Goal: Answer question/provide support

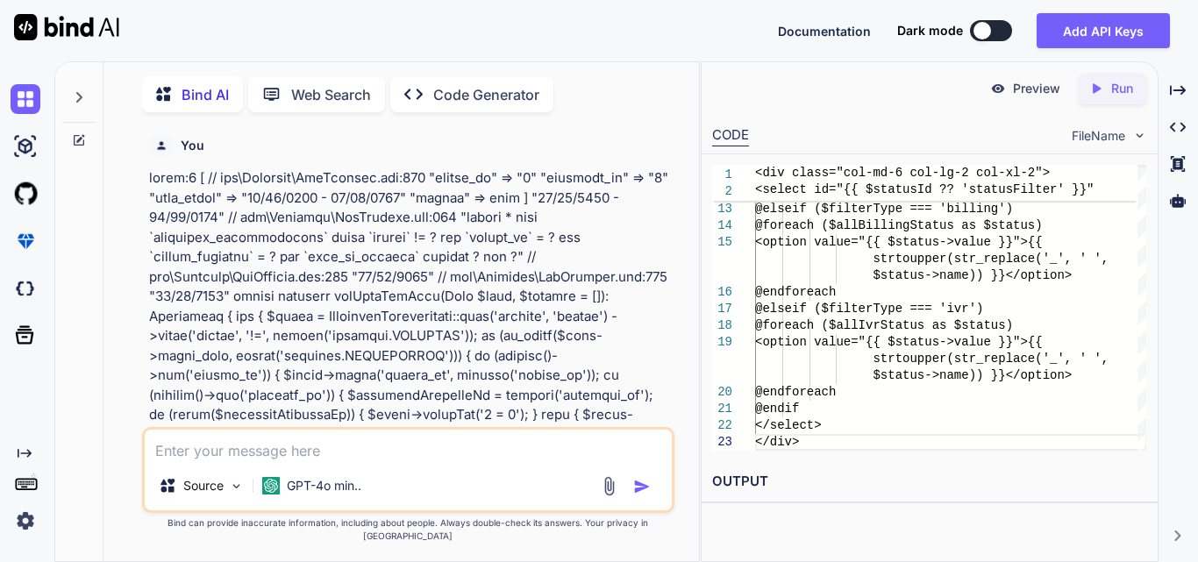
scroll to position [0, 5]
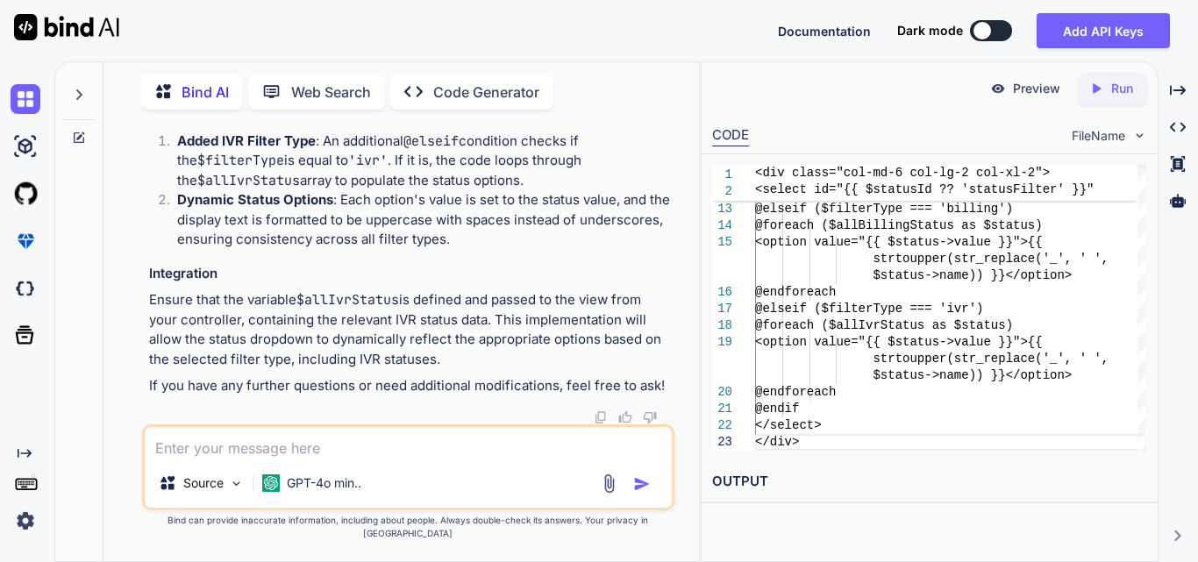
click at [269, 459] on textarea at bounding box center [408, 443] width 527 height 32
paste textarea "public function getLocations(Request $request) { try { $clinicId = $request->in…"
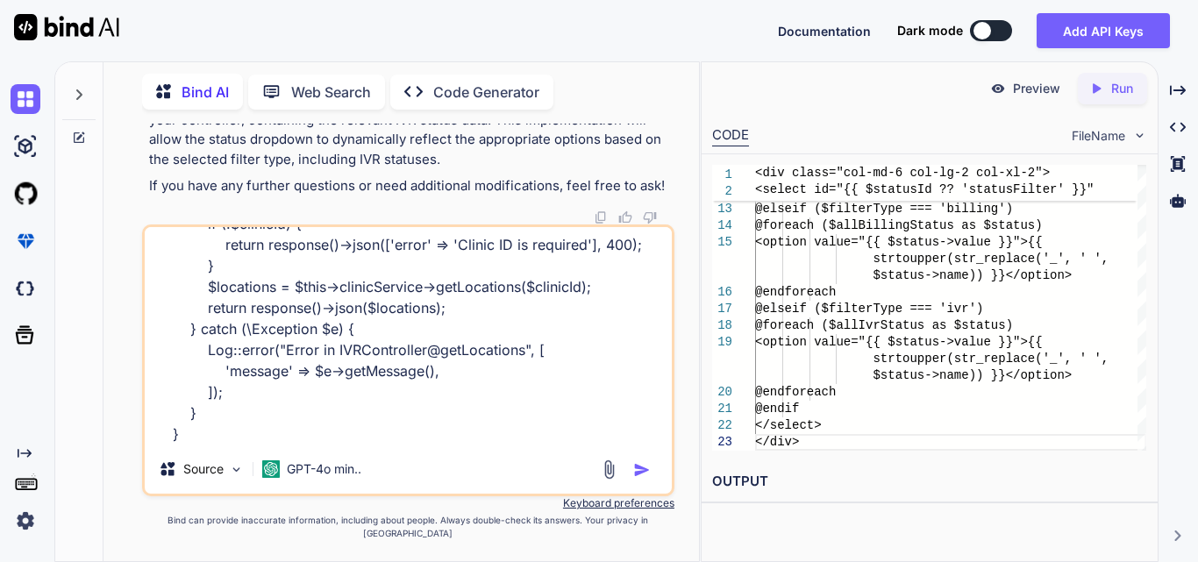
click at [269, 434] on textarea "public function getLocations(Request $request) { try { $clinicId = $request->in…" at bounding box center [408, 336] width 527 height 218
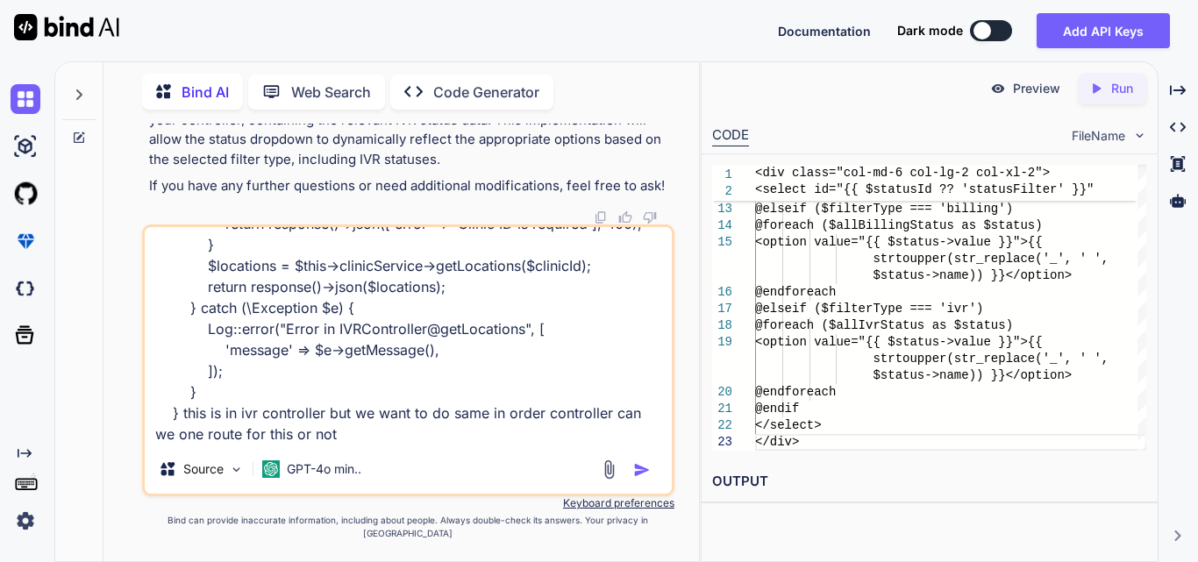
paste textarea "Route::get('/get-clinic-locations', [IVRController::class, 'getLocations'])->na…"
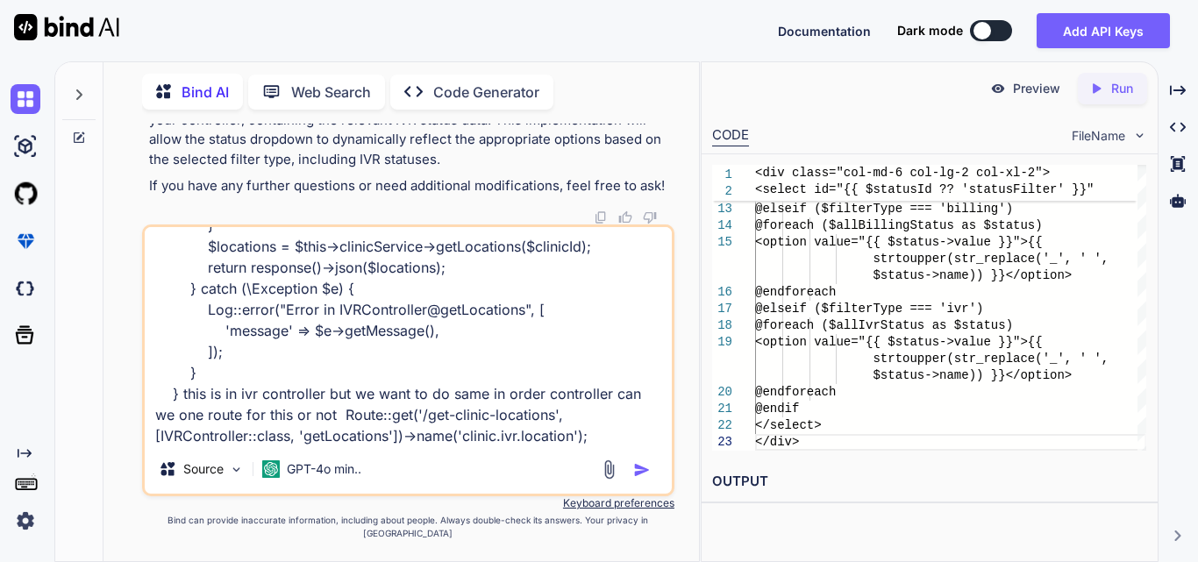
scroll to position [170, 0]
type textarea "public function getLocations(Request $request) { try { $clinicId = $request->in…"
click at [647, 478] on img "button" at bounding box center [642, 470] width 18 height 18
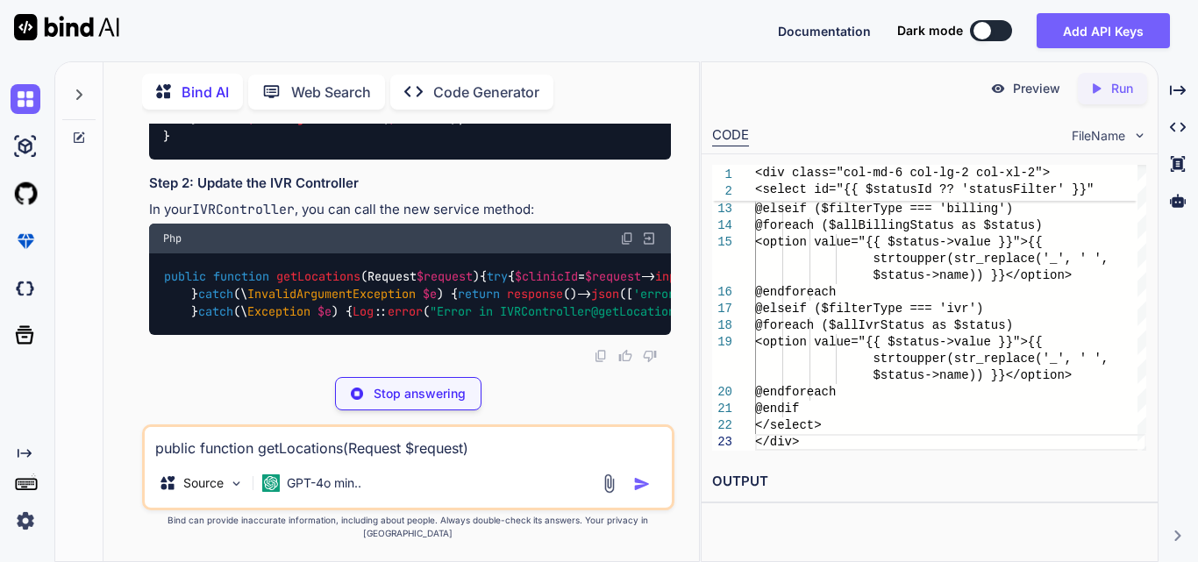
scroll to position [146092, 0]
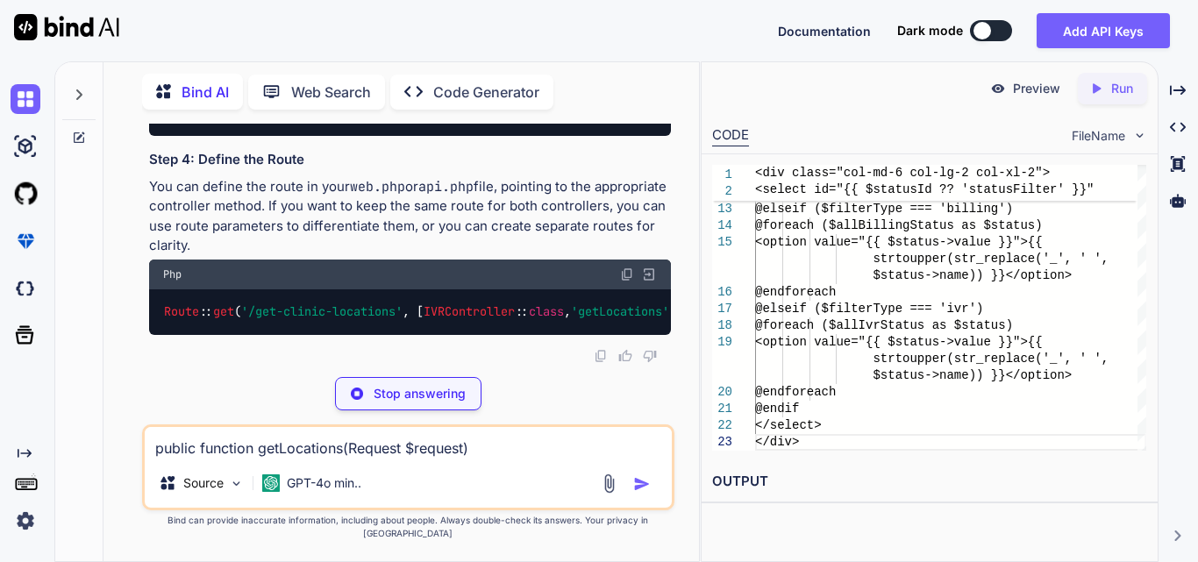
drag, startPoint x: 183, startPoint y: 326, endPoint x: 622, endPoint y: 343, distance: 438.8
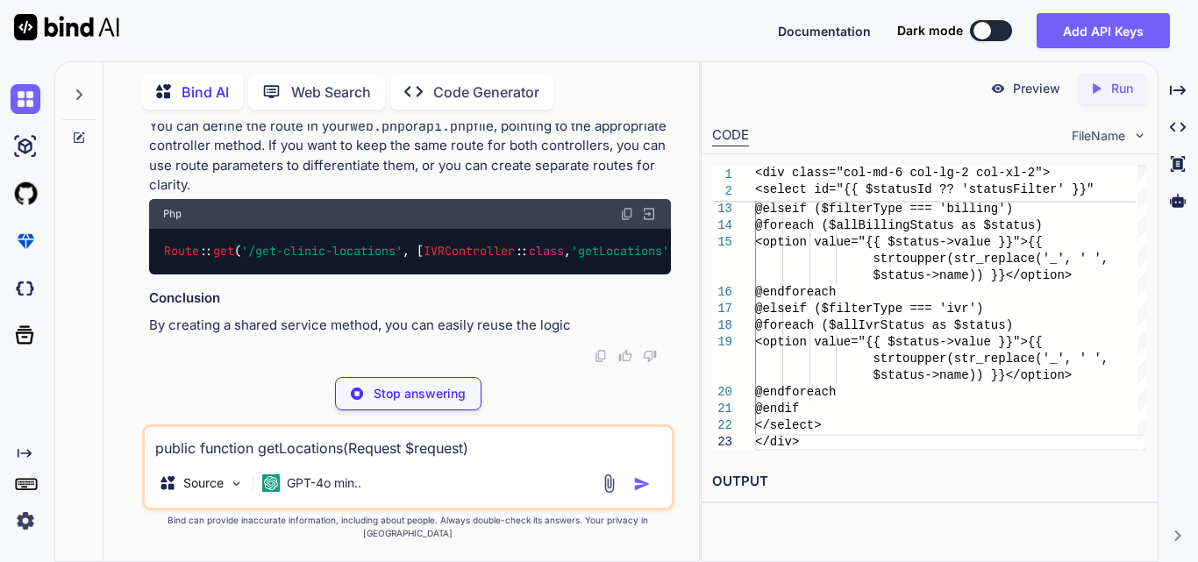
scroll to position [146355, 0]
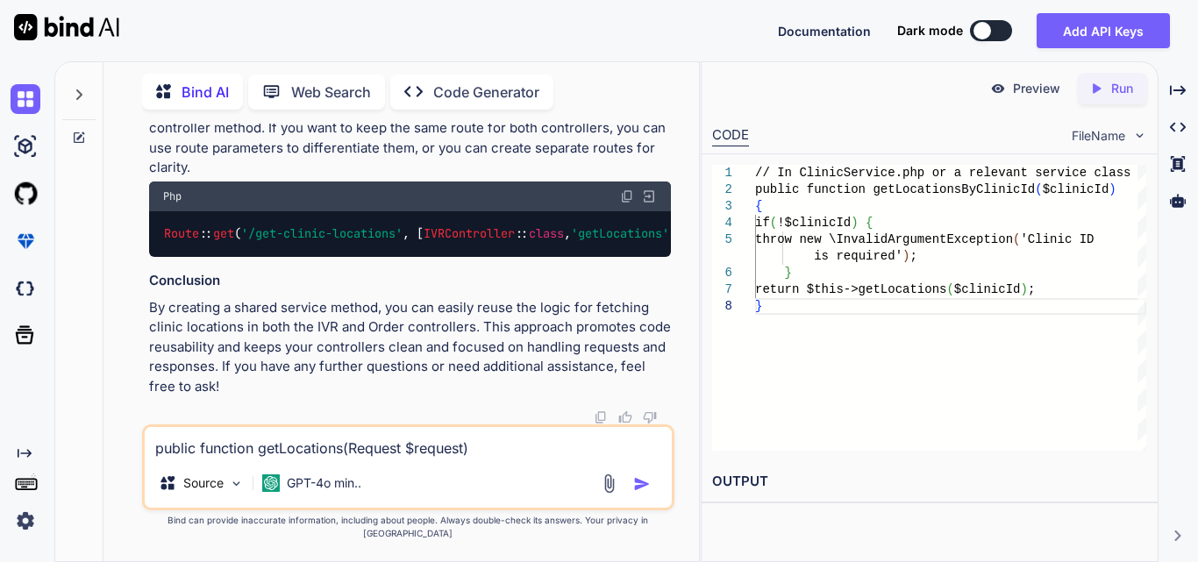
drag, startPoint x: 160, startPoint y: 350, endPoint x: 670, endPoint y: 356, distance: 509.6
click at [670, 257] on div "Route :: get ( '/get-clinic-locations' , [ IVRController :: class , 'getLocatio…" at bounding box center [410, 234] width 522 height 46
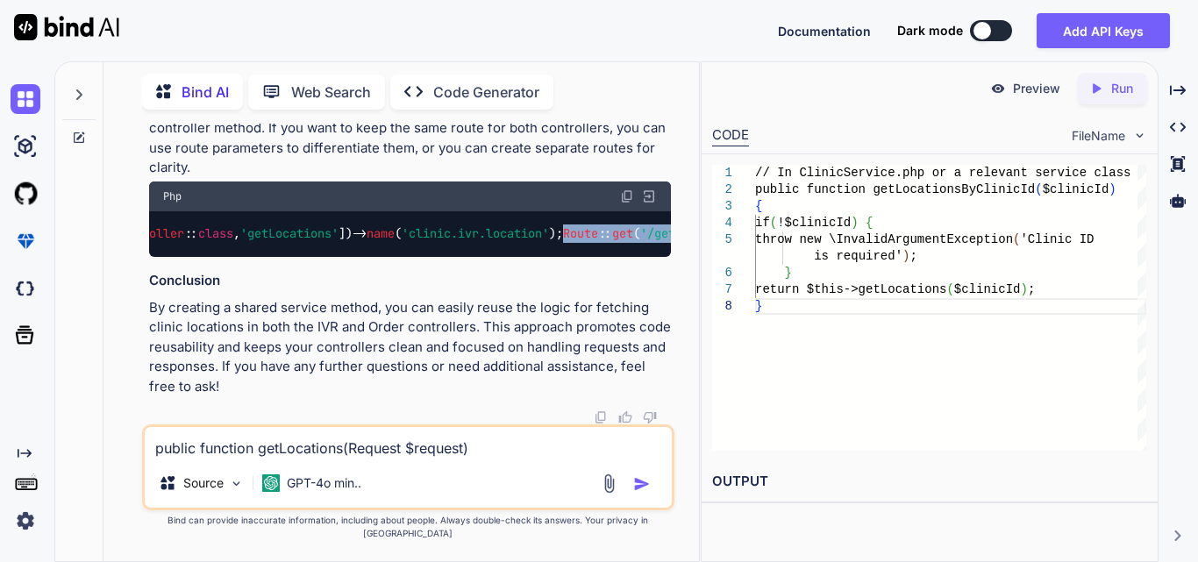
copy code "Route :: get ( '/get-clinic-locations/order' , [ OrderController :: class , 'ge…"
